Goal: Entertainment & Leisure: Consume media (video, audio)

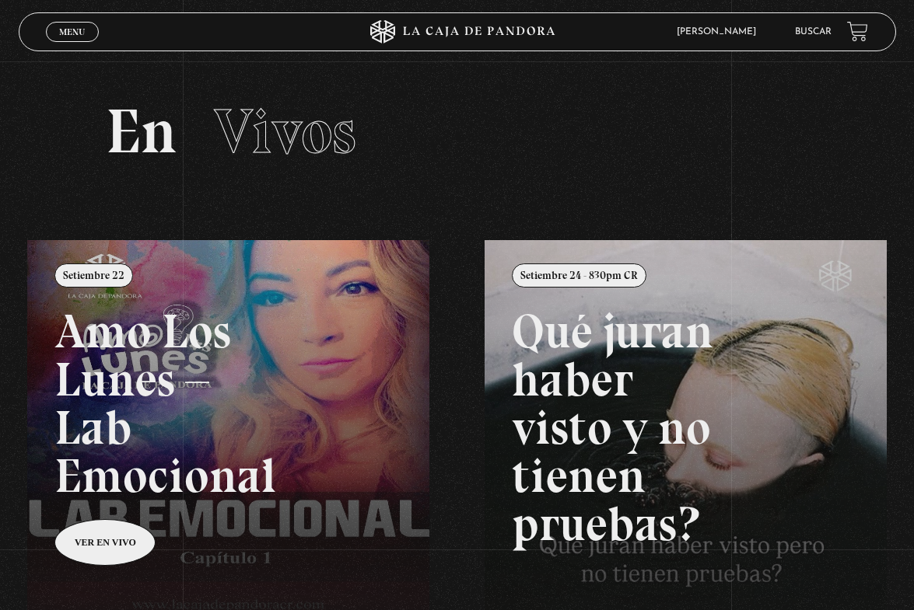
click at [72, 27] on span "Menu" at bounding box center [72, 31] width 26 height 9
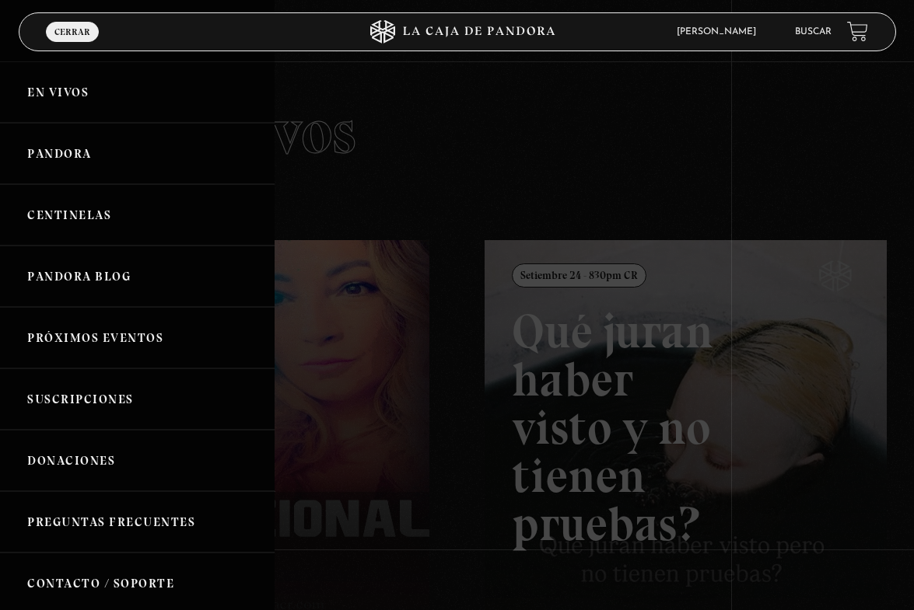
click at [103, 213] on link "Centinelas" at bounding box center [137, 214] width 275 height 61
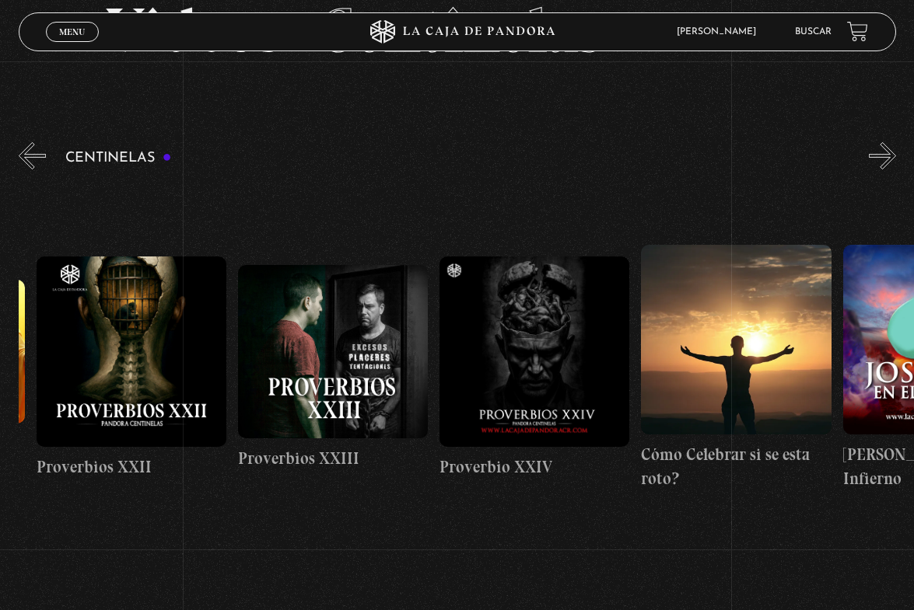
scroll to position [0, 4832]
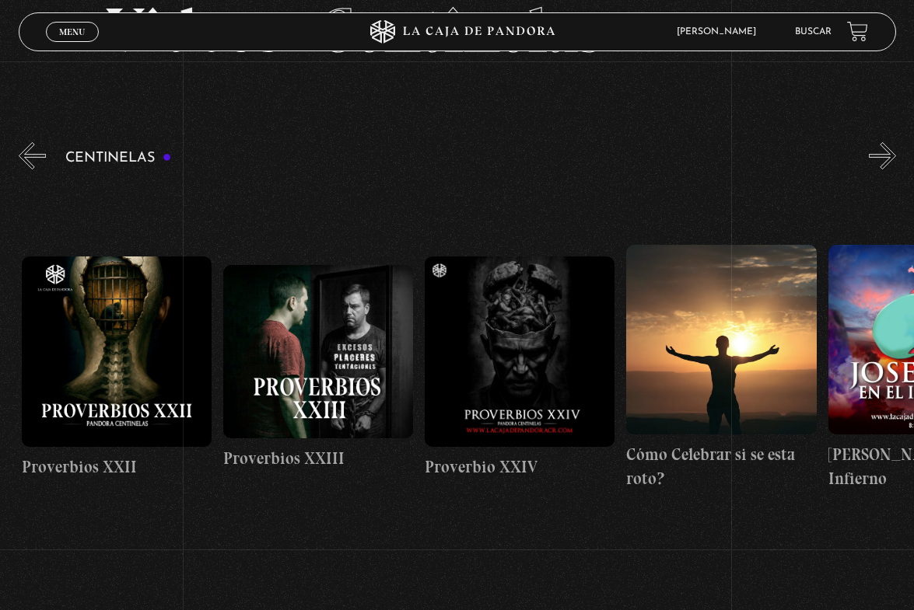
click at [134, 354] on figure at bounding box center [117, 352] width 190 height 190
click at [126, 341] on figure at bounding box center [117, 352] width 190 height 190
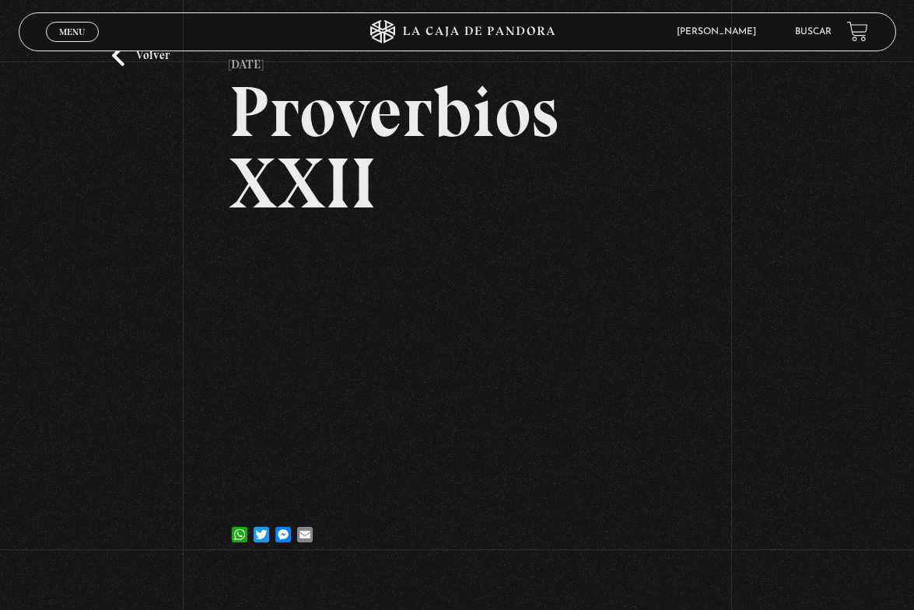
scroll to position [94, 0]
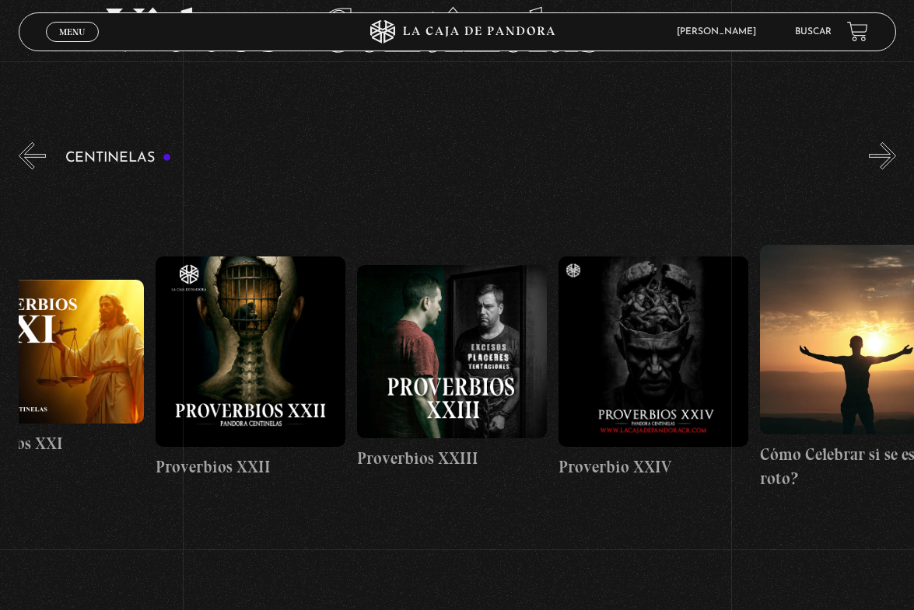
scroll to position [0, 4699]
click at [265, 337] on figure at bounding box center [250, 352] width 190 height 190
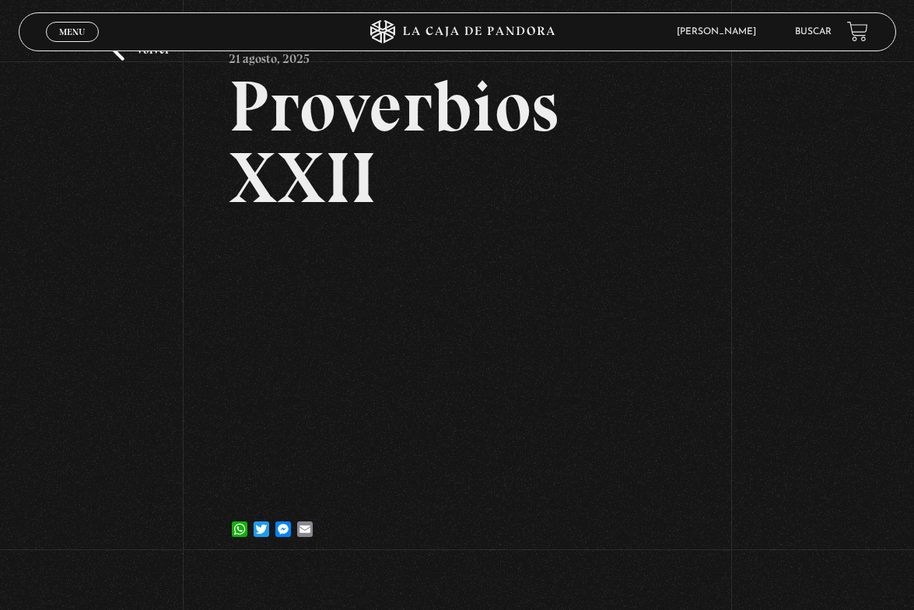
scroll to position [87, 0]
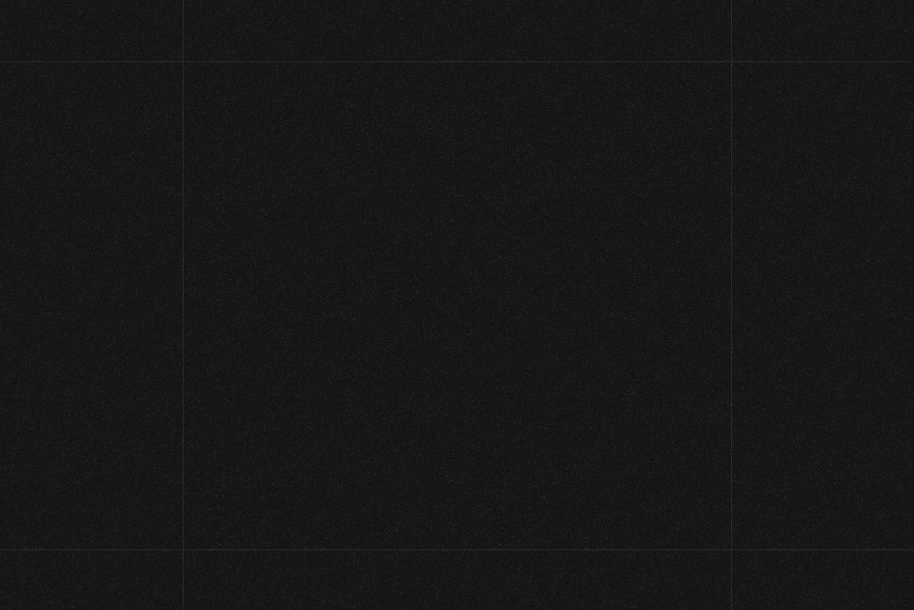
scroll to position [87, 0]
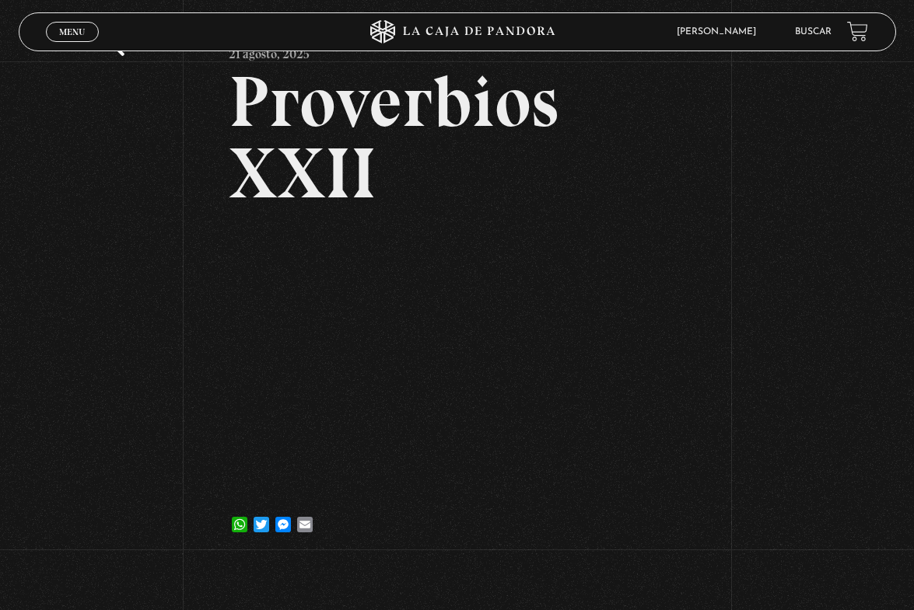
click at [67, 36] on span "Menu" at bounding box center [72, 31] width 26 height 9
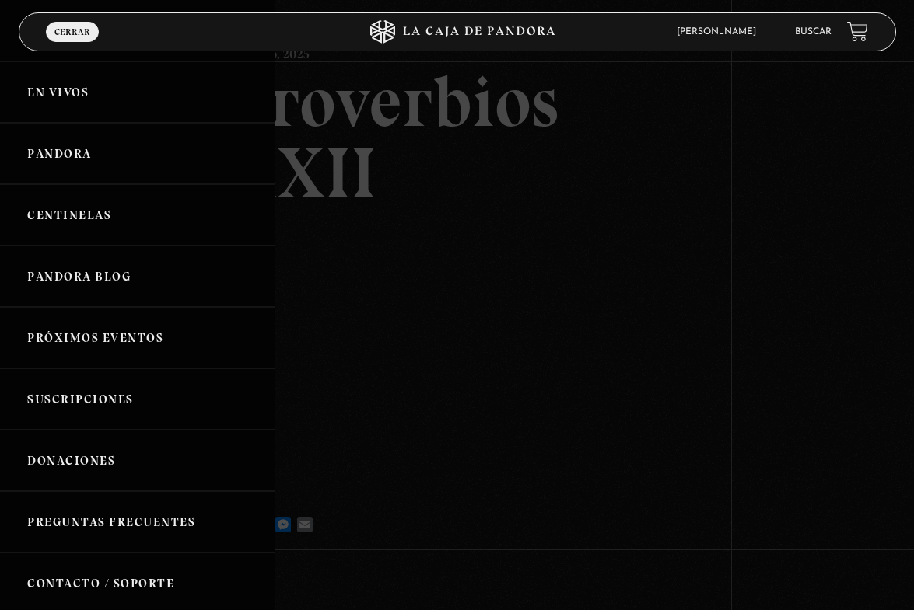
click at [86, 207] on link "Centinelas" at bounding box center [137, 214] width 275 height 61
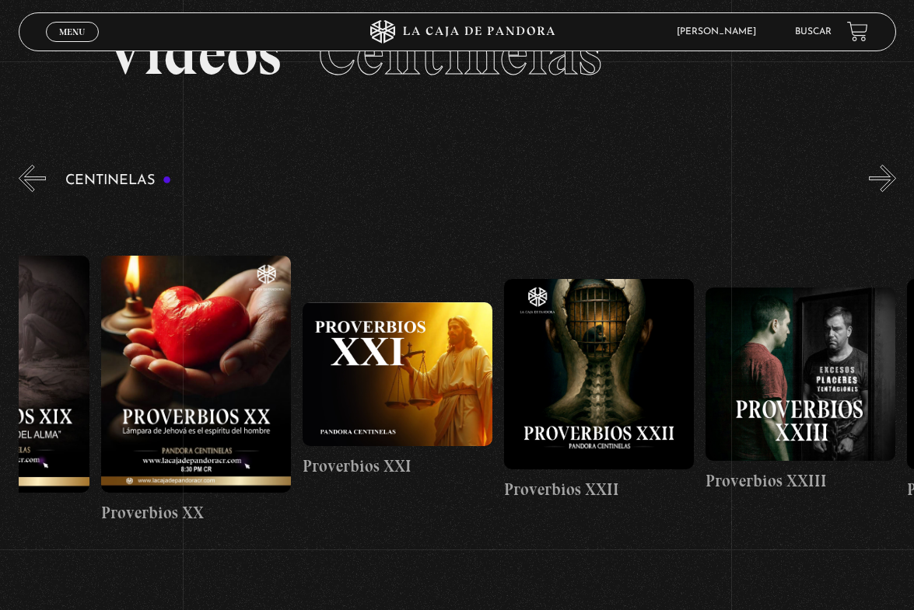
scroll to position [0, 4375]
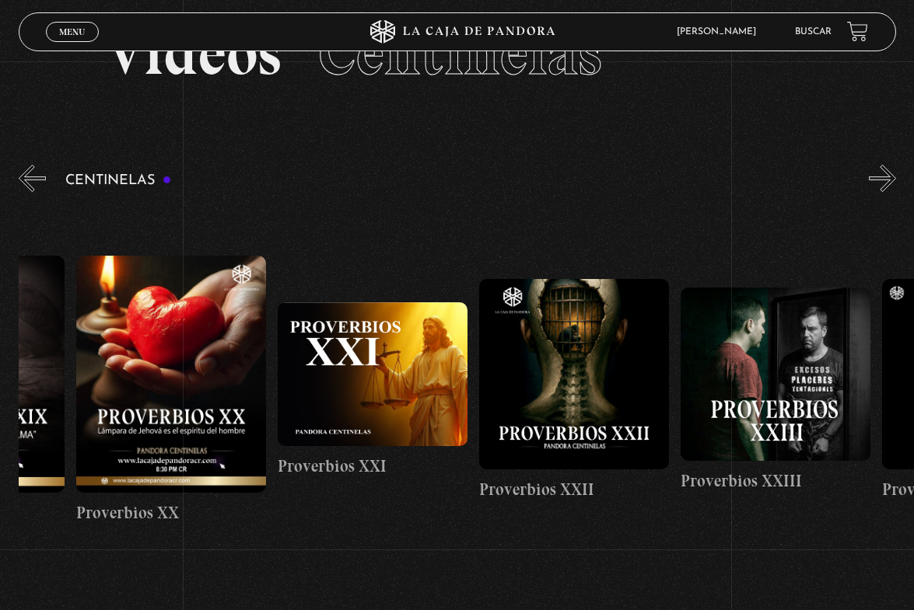
click at [582, 365] on figure at bounding box center [574, 374] width 190 height 190
click at [582, 364] on figure at bounding box center [574, 374] width 190 height 190
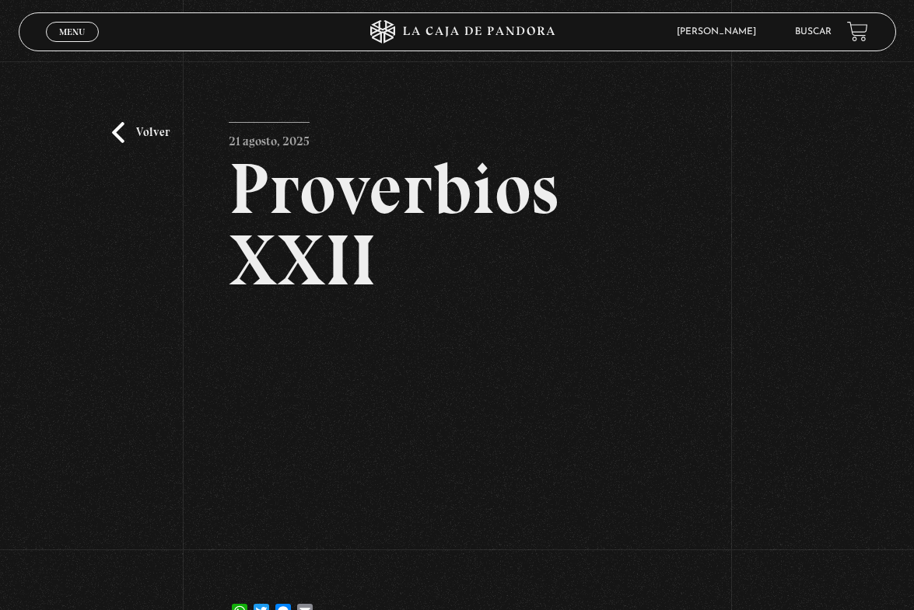
click at [143, 135] on link "Volver" at bounding box center [141, 132] width 58 height 21
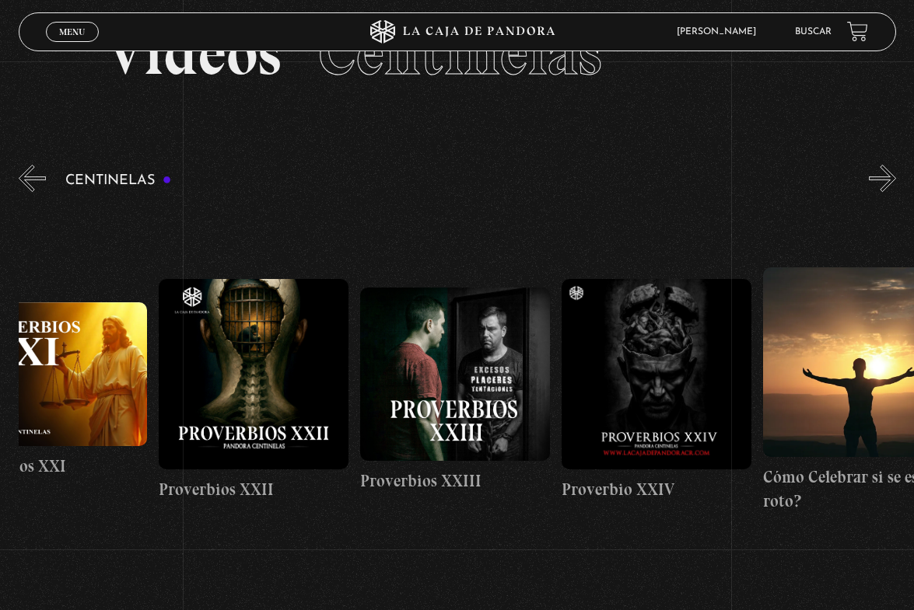
scroll to position [0, 4751]
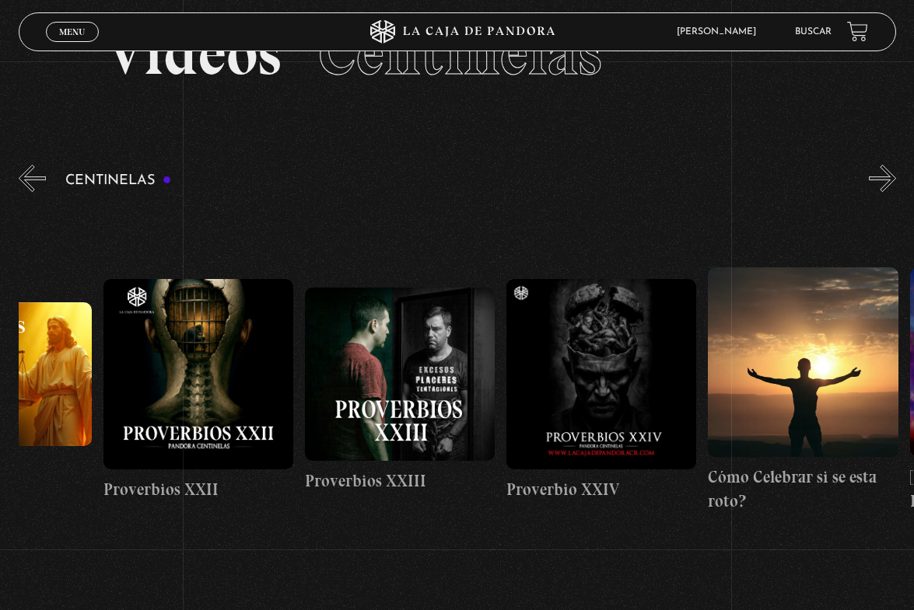
click at [624, 364] on figure at bounding box center [601, 374] width 190 height 190
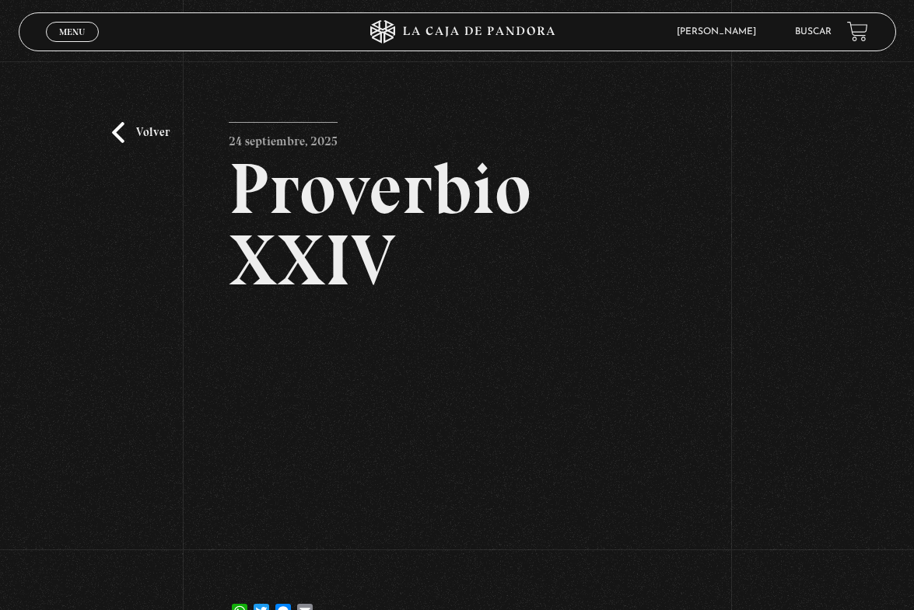
click at [610, 166] on h2 "Proverbio XXIV" at bounding box center [457, 224] width 456 height 143
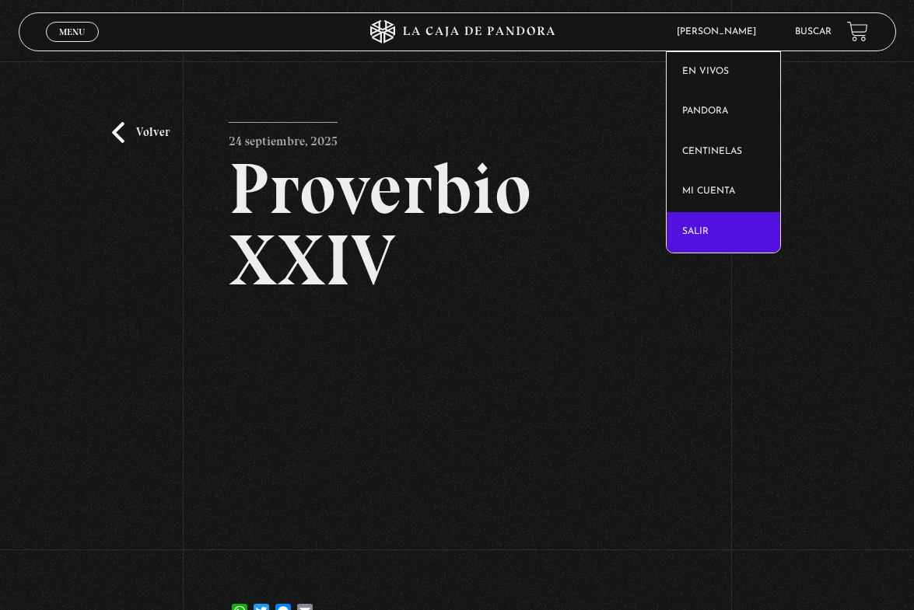
click at [720, 226] on link "Salir" at bounding box center [723, 232] width 114 height 40
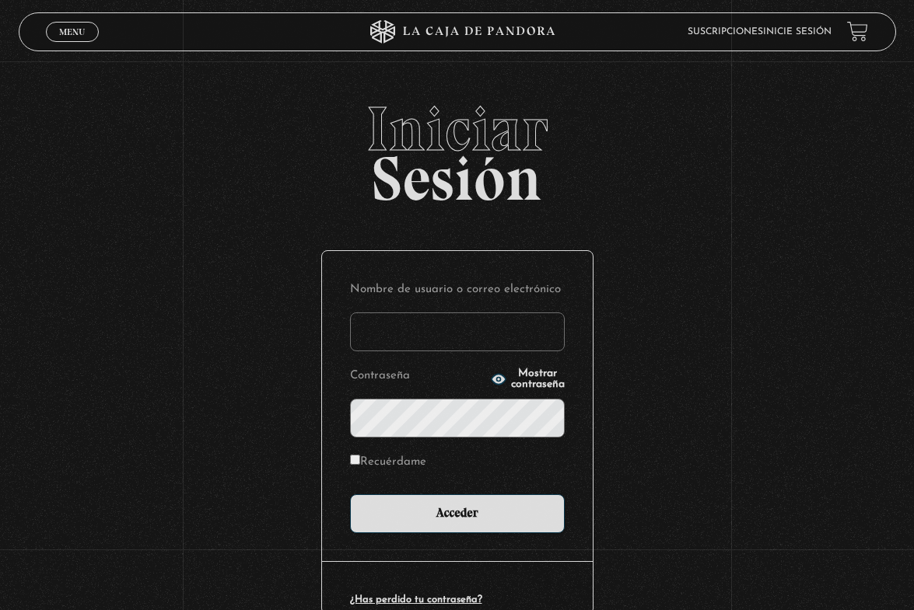
type input "[EMAIL_ADDRESS][DOMAIN_NAME]"
click at [463, 513] on input "Acceder" at bounding box center [457, 514] width 215 height 39
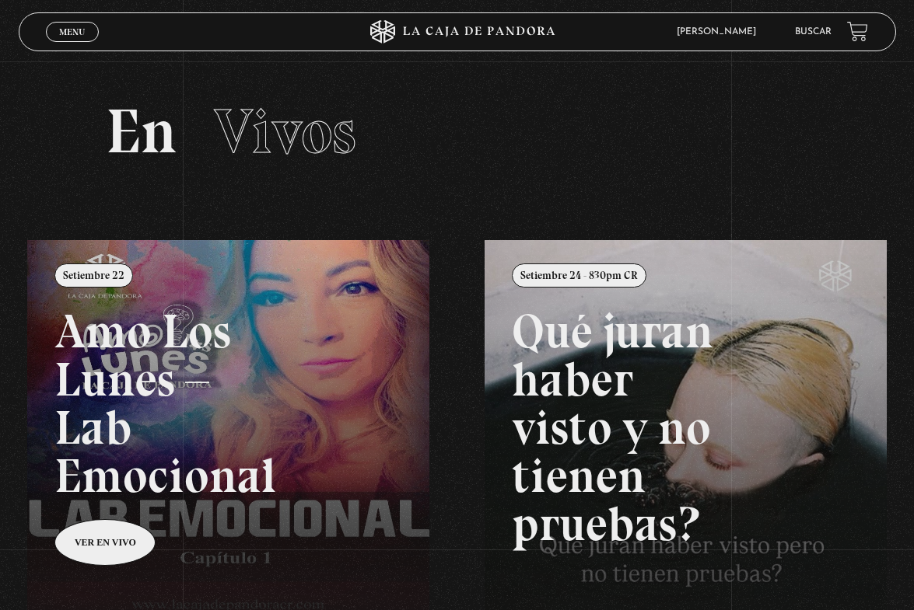
click at [70, 31] on span "Menu" at bounding box center [72, 31] width 26 height 9
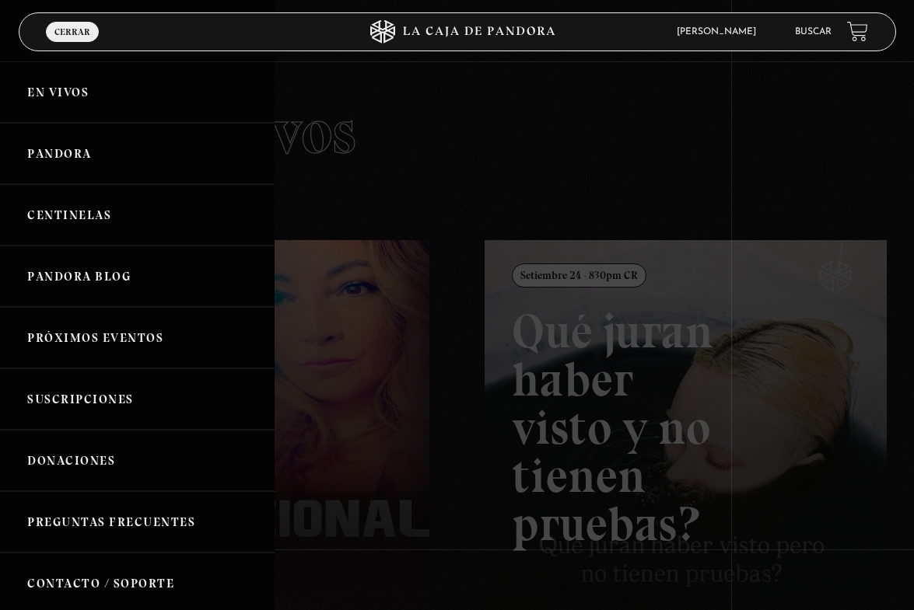
click at [93, 219] on link "Centinelas" at bounding box center [137, 214] width 275 height 61
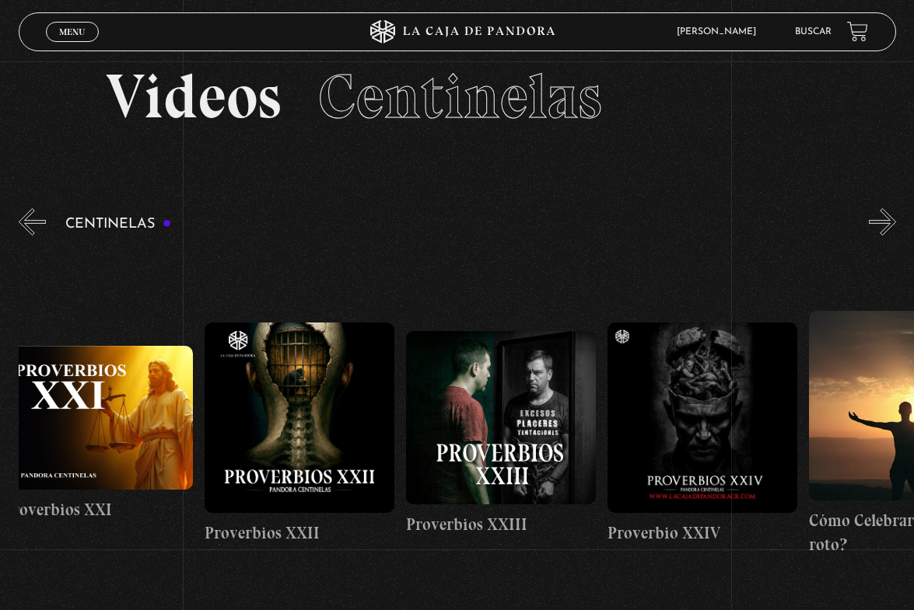
scroll to position [0, 4651]
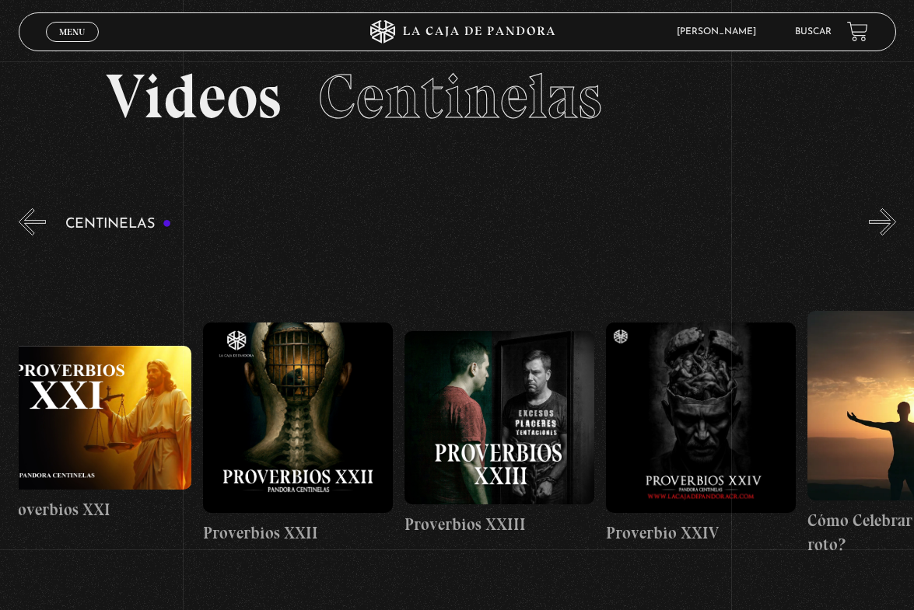
click at [693, 423] on figure at bounding box center [701, 418] width 190 height 190
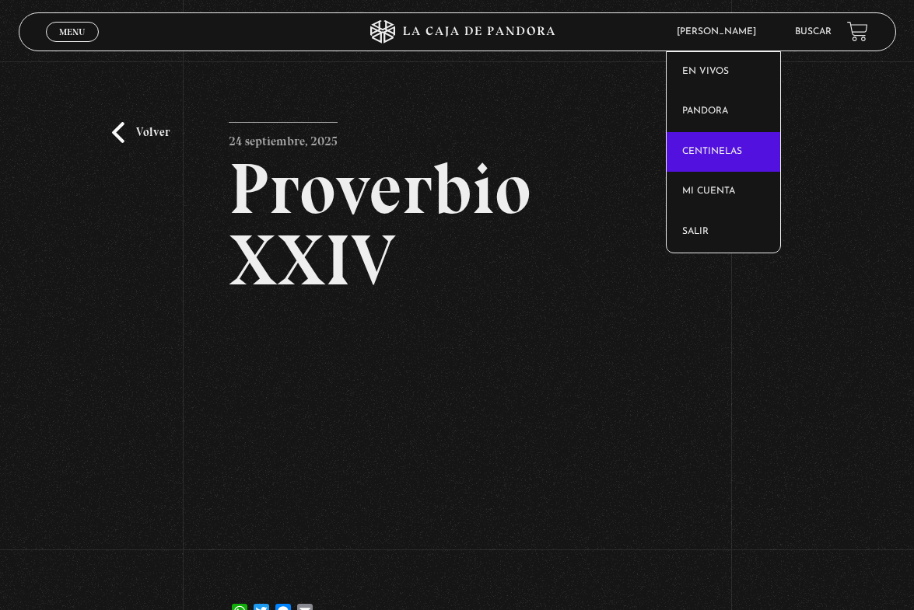
click at [718, 136] on link "Centinelas" at bounding box center [723, 152] width 114 height 40
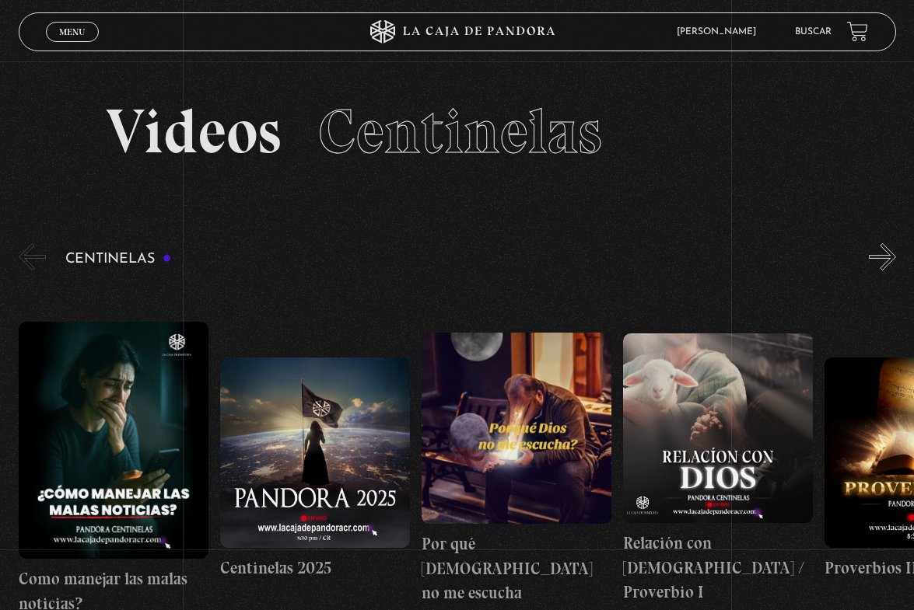
click at [299, 431] on figure at bounding box center [315, 453] width 190 height 190
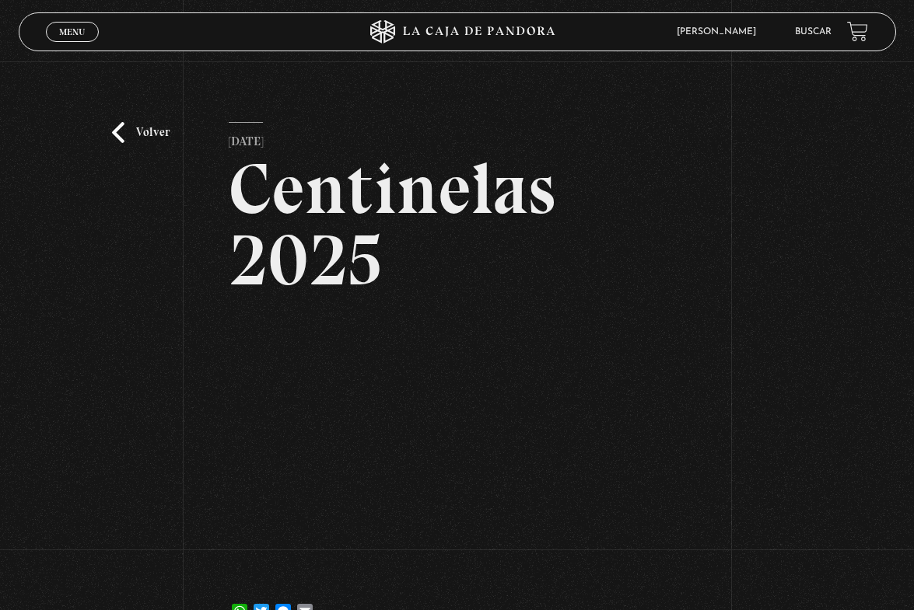
click at [159, 135] on link "Volver" at bounding box center [141, 132] width 58 height 21
click at [72, 33] on span "Menu" at bounding box center [72, 31] width 26 height 9
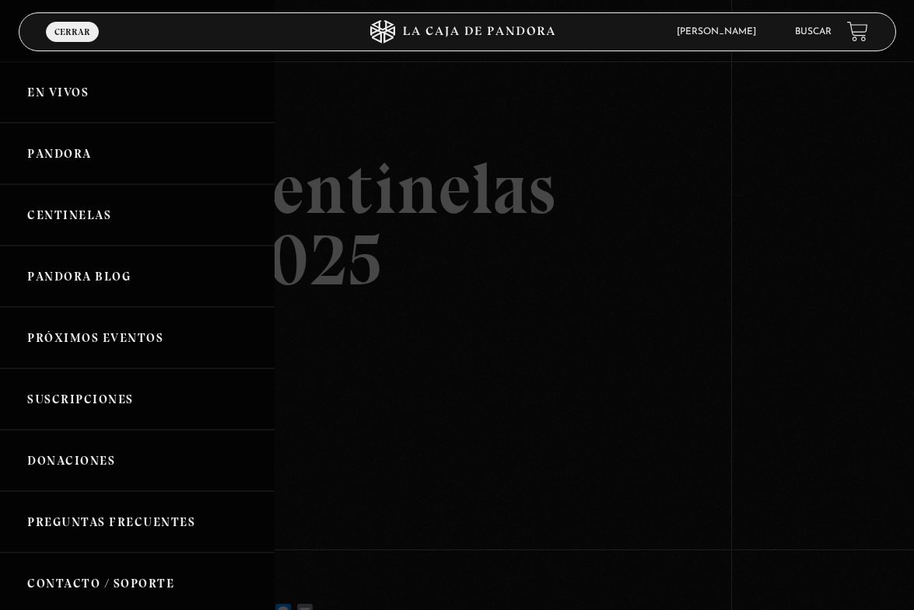
click at [119, 205] on link "Centinelas" at bounding box center [137, 214] width 275 height 61
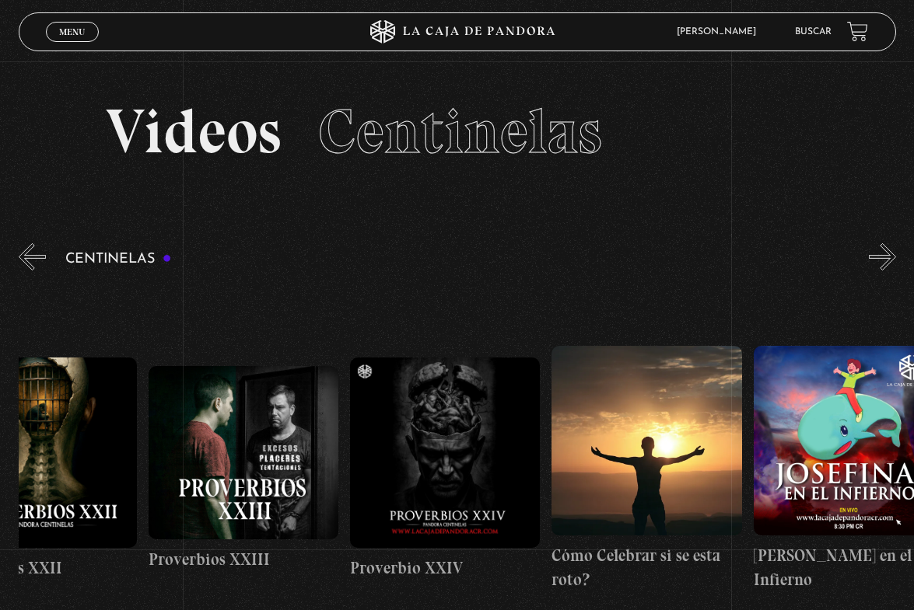
scroll to position [0, 4909]
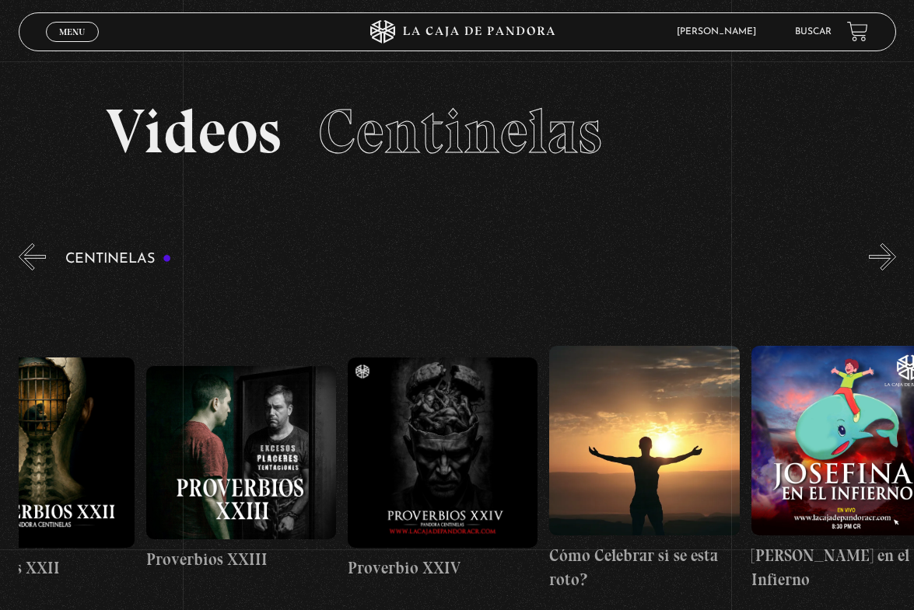
click at [87, 445] on figure at bounding box center [40, 453] width 190 height 190
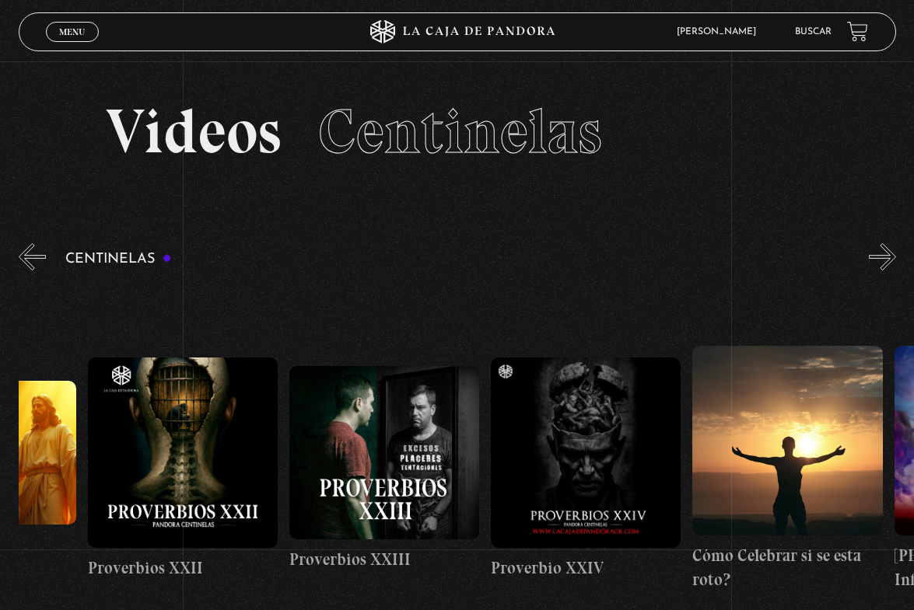
scroll to position [0, 4765]
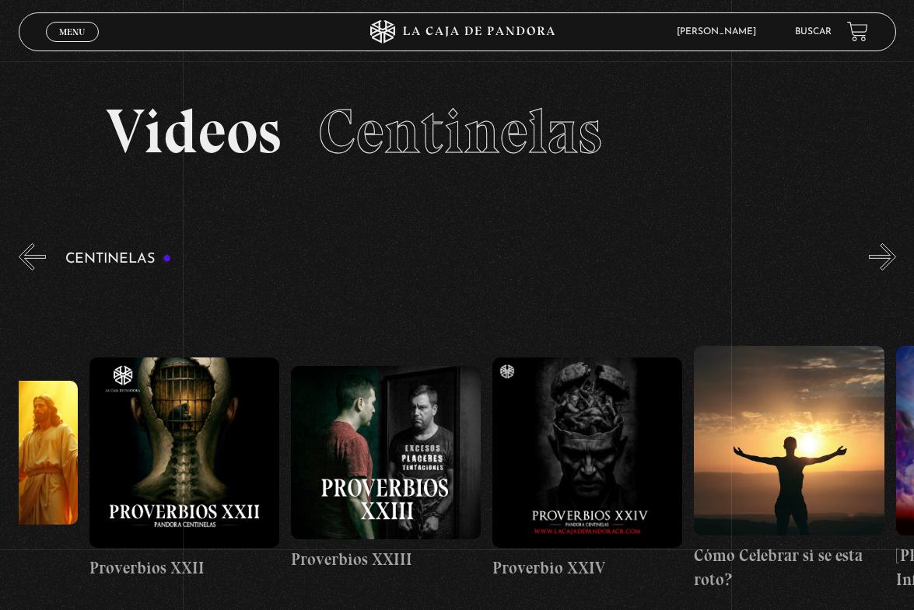
click at [177, 421] on figure at bounding box center [184, 453] width 190 height 190
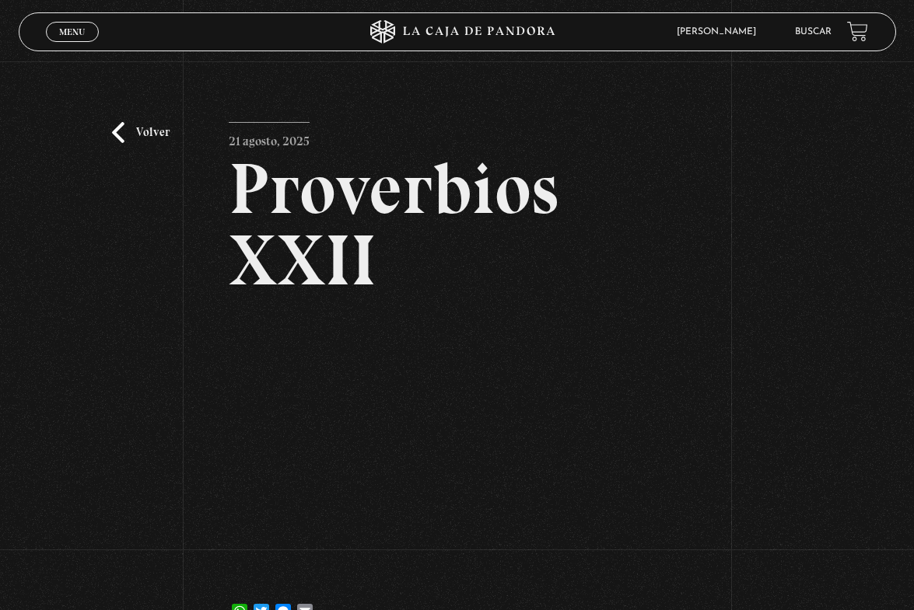
click at [165, 129] on link "Volver" at bounding box center [141, 132] width 58 height 21
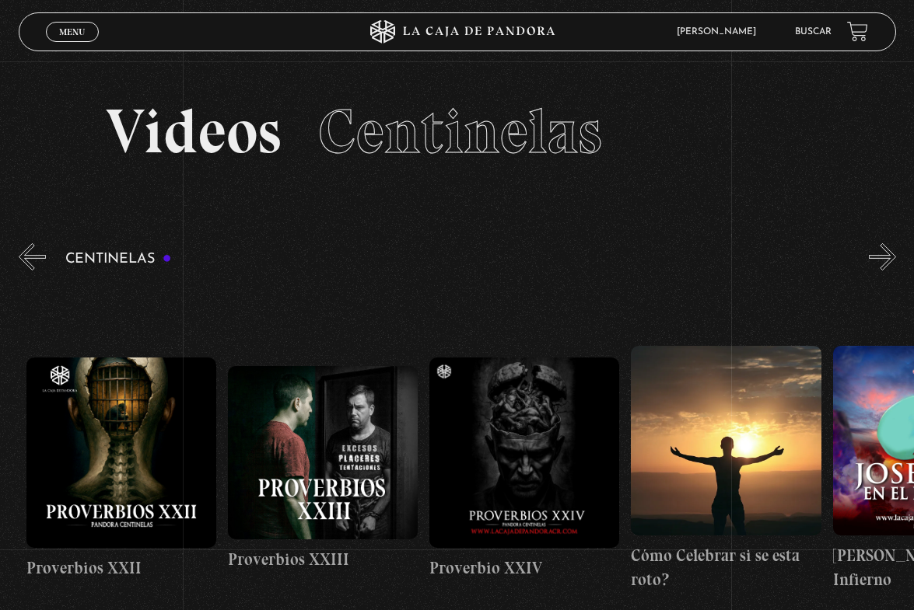
scroll to position [0, 4827]
click at [544, 455] on figure at bounding box center [525, 453] width 190 height 190
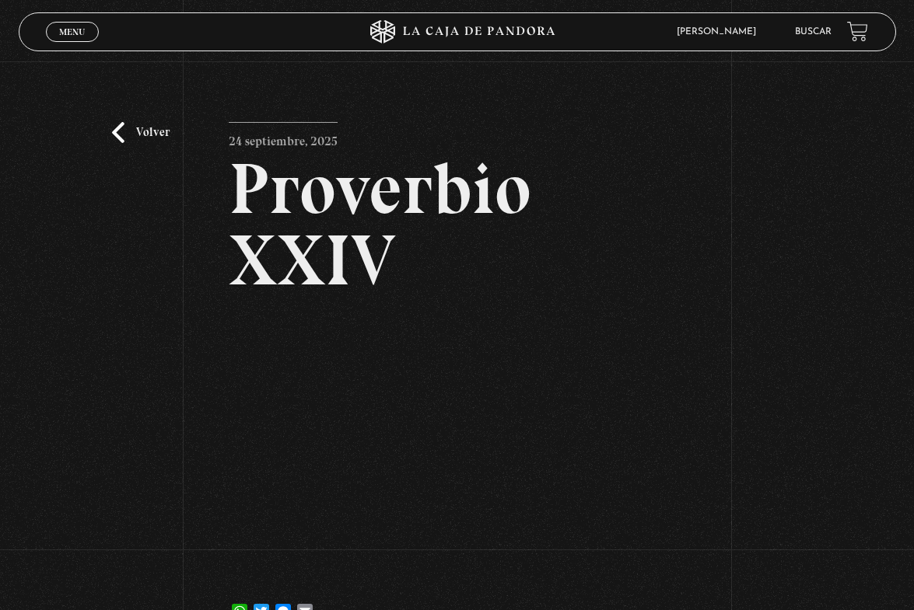
click at [161, 133] on link "Volver" at bounding box center [141, 132] width 58 height 21
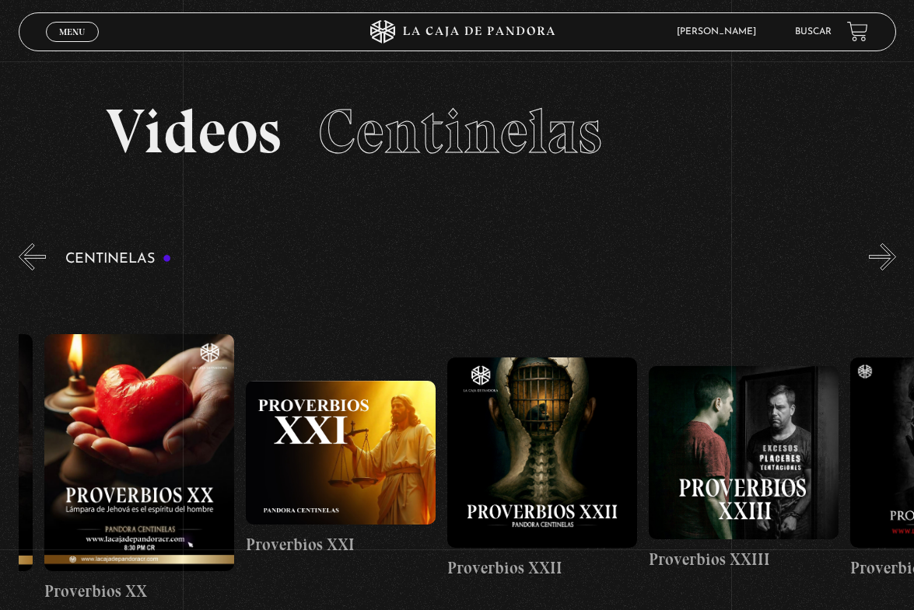
scroll to position [0, 4405]
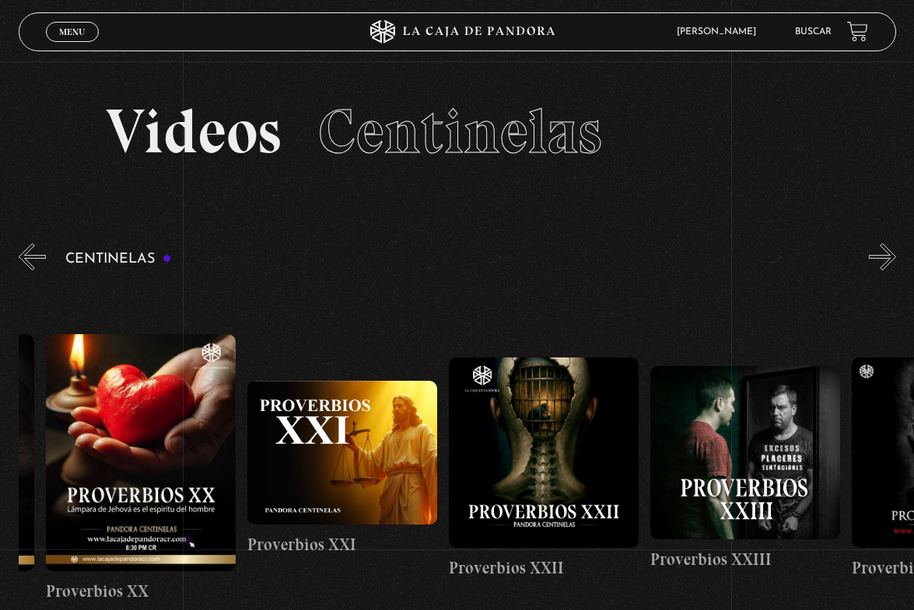
click at [376, 474] on figure at bounding box center [342, 453] width 190 height 145
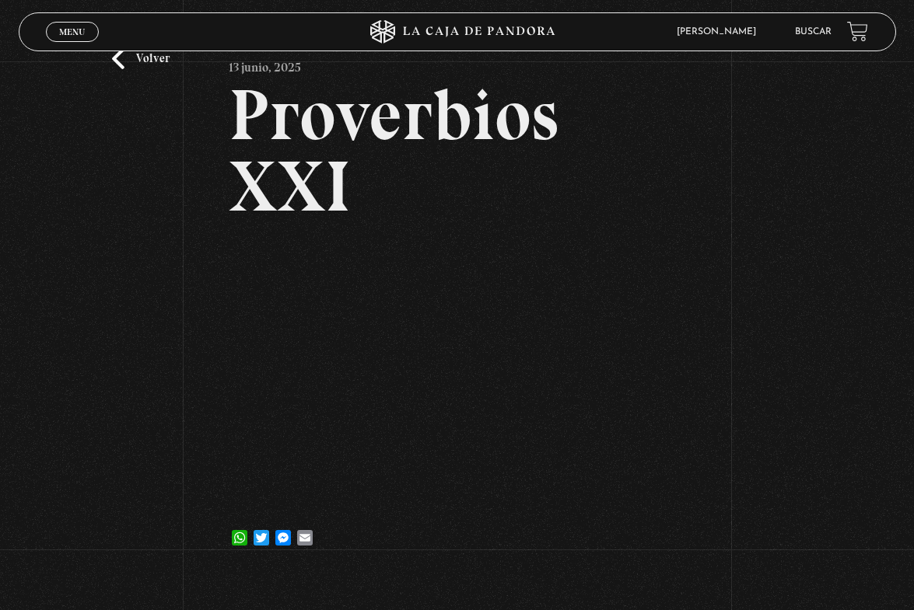
scroll to position [100, 0]
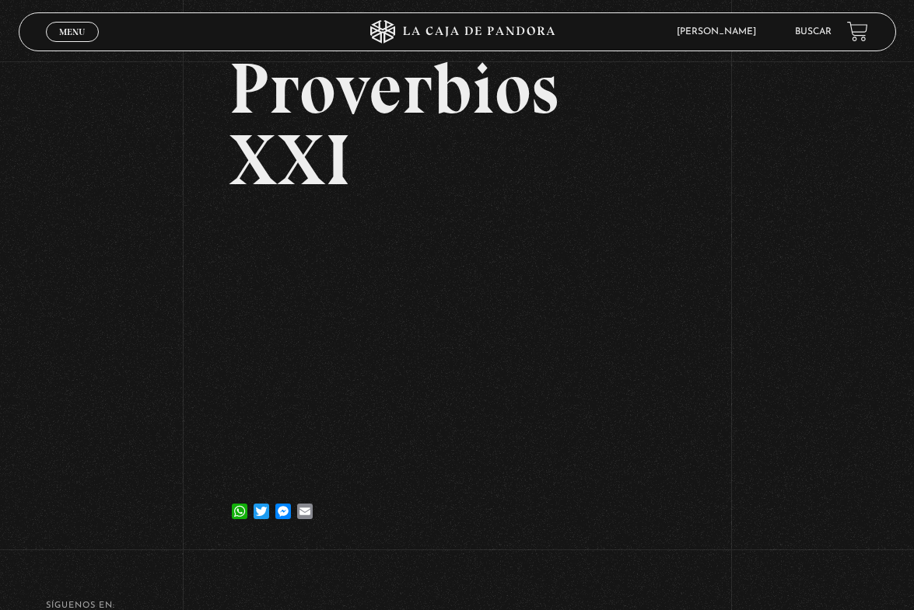
click at [484, 215] on article "13 junio, 2025 Proverbios XXI WhatsApp Twitter Messenger Email" at bounding box center [457, 277] width 456 height 510
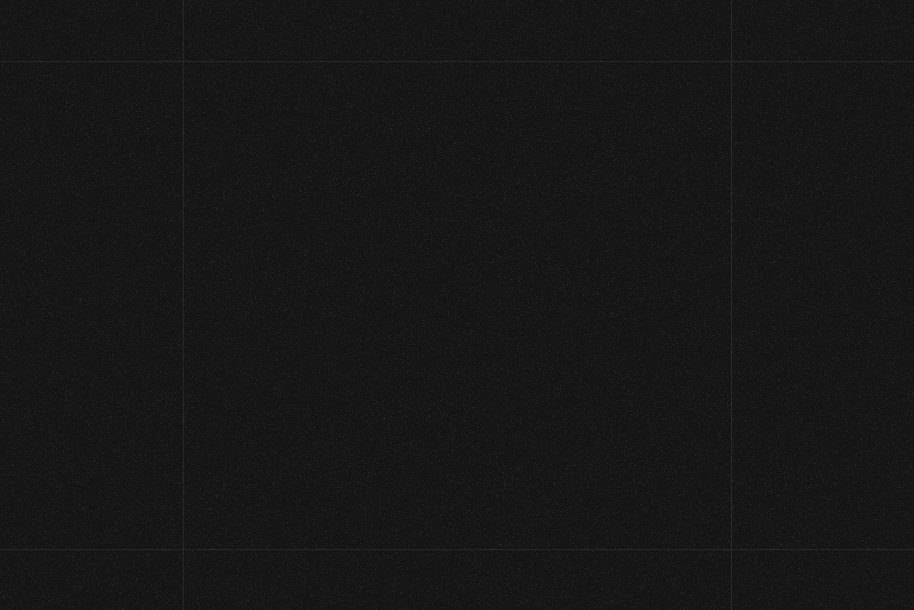
scroll to position [100, 0]
